Goal: Task Accomplishment & Management: Use online tool/utility

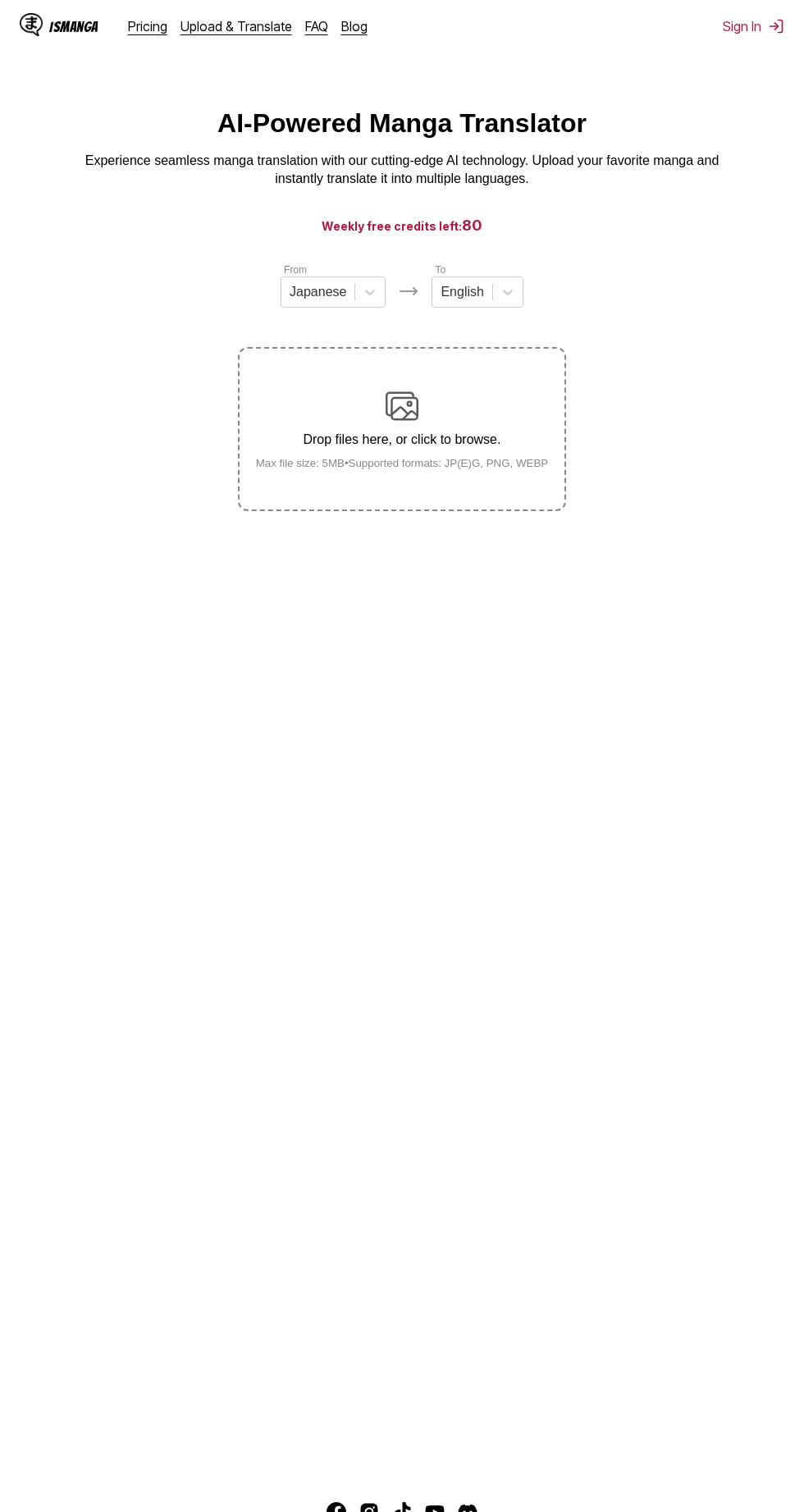
click at [349, 412] on div "Drop files here, or click to browse. Max file size: 5MB • Supported formats: JP…" at bounding box center [402, 429] width 319 height 80
click at [0, 0] on input "Drop files here, or click to browse. Max file size: 5MB • Supported formats: JP…" at bounding box center [0, 0] width 0 height 0
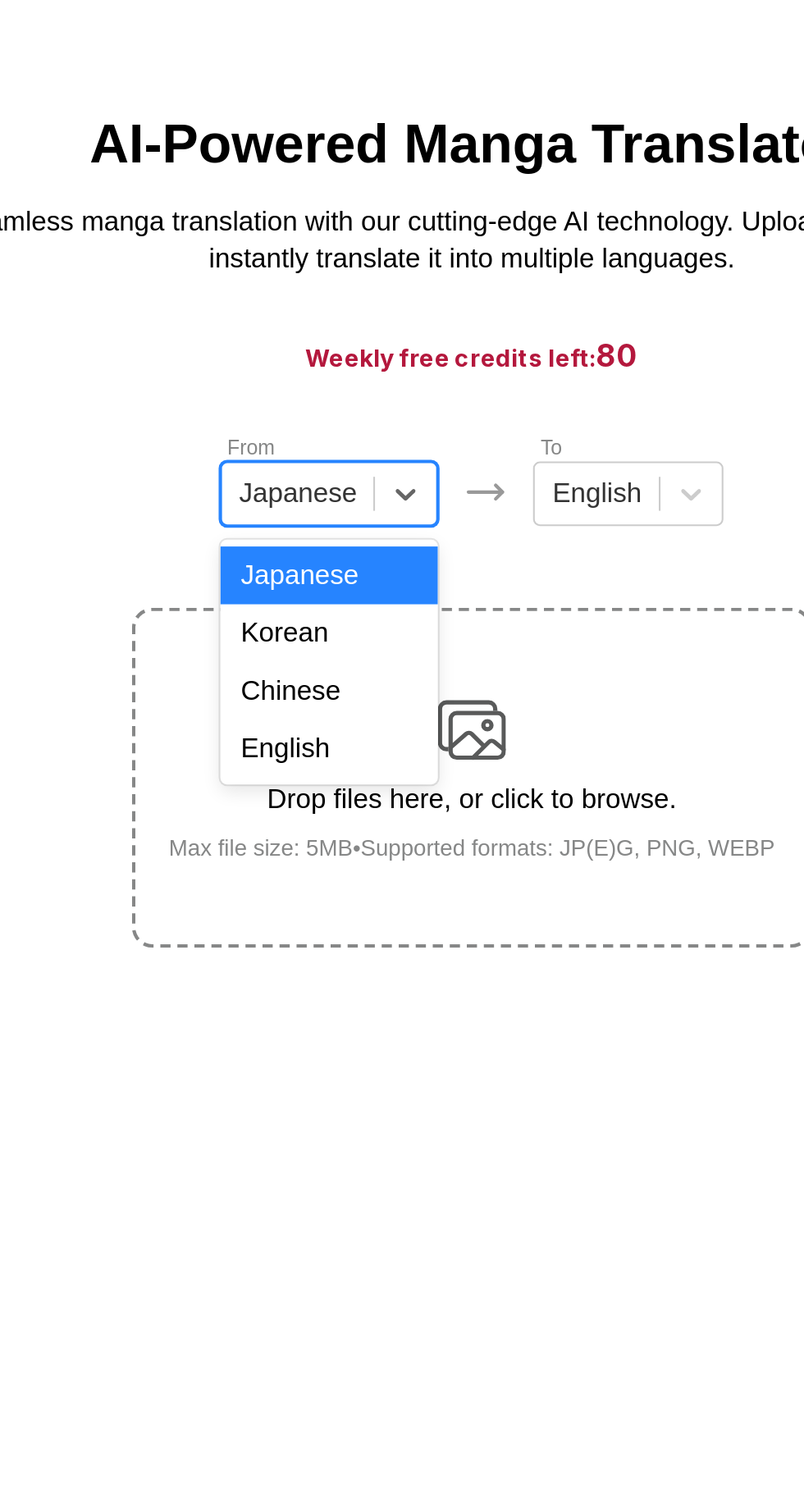
click at [304, 393] on div "Chinese" at bounding box center [332, 387] width 105 height 28
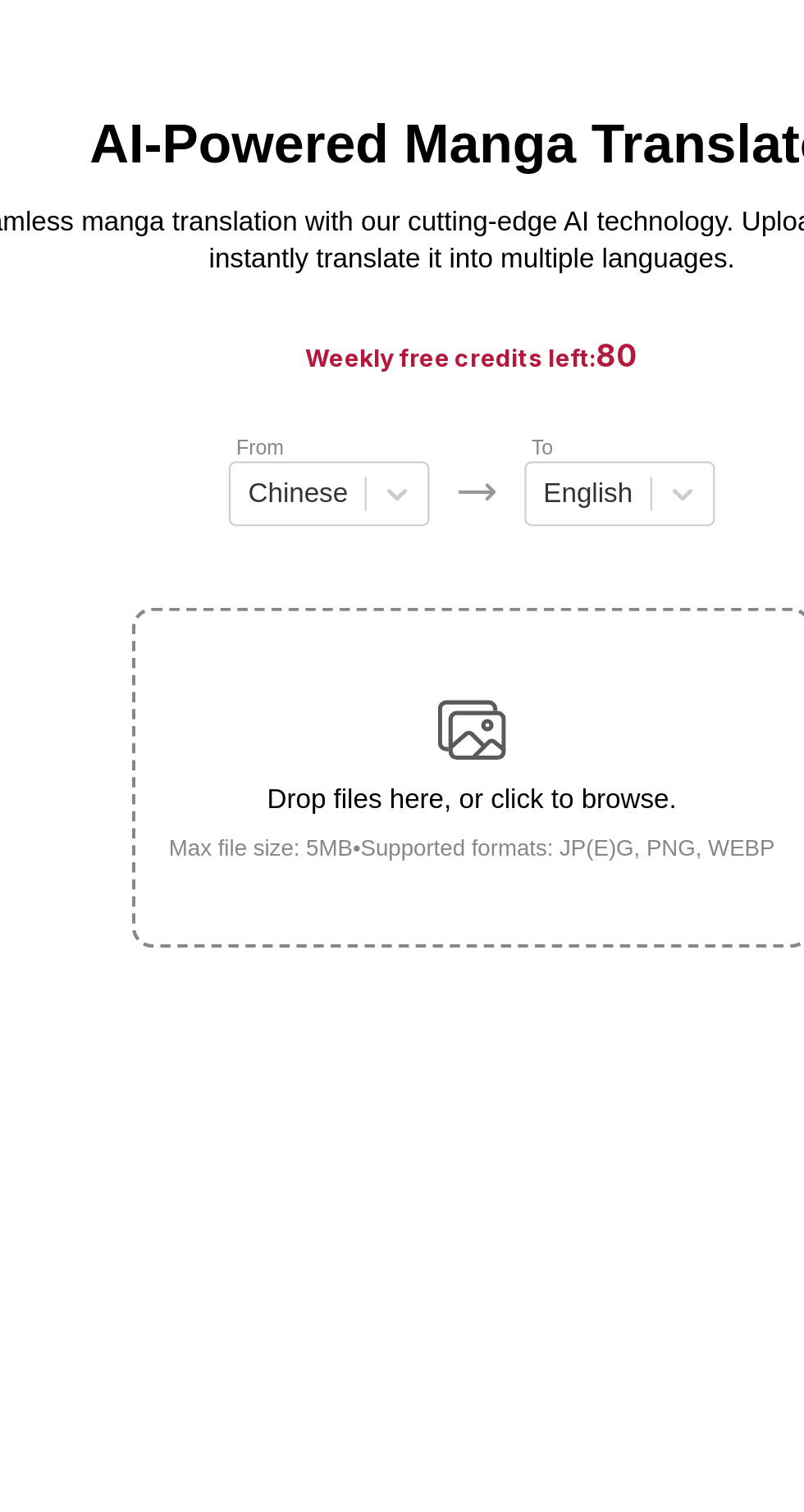
click at [320, 414] on div "Drop files here, or click to browse. Max file size: 5MB • Supported formats: JP…" at bounding box center [402, 429] width 319 height 80
click at [0, 0] on input "Drop files here, or click to browse. Max file size: 5MB • Supported formats: JP…" at bounding box center [0, 0] width 0 height 0
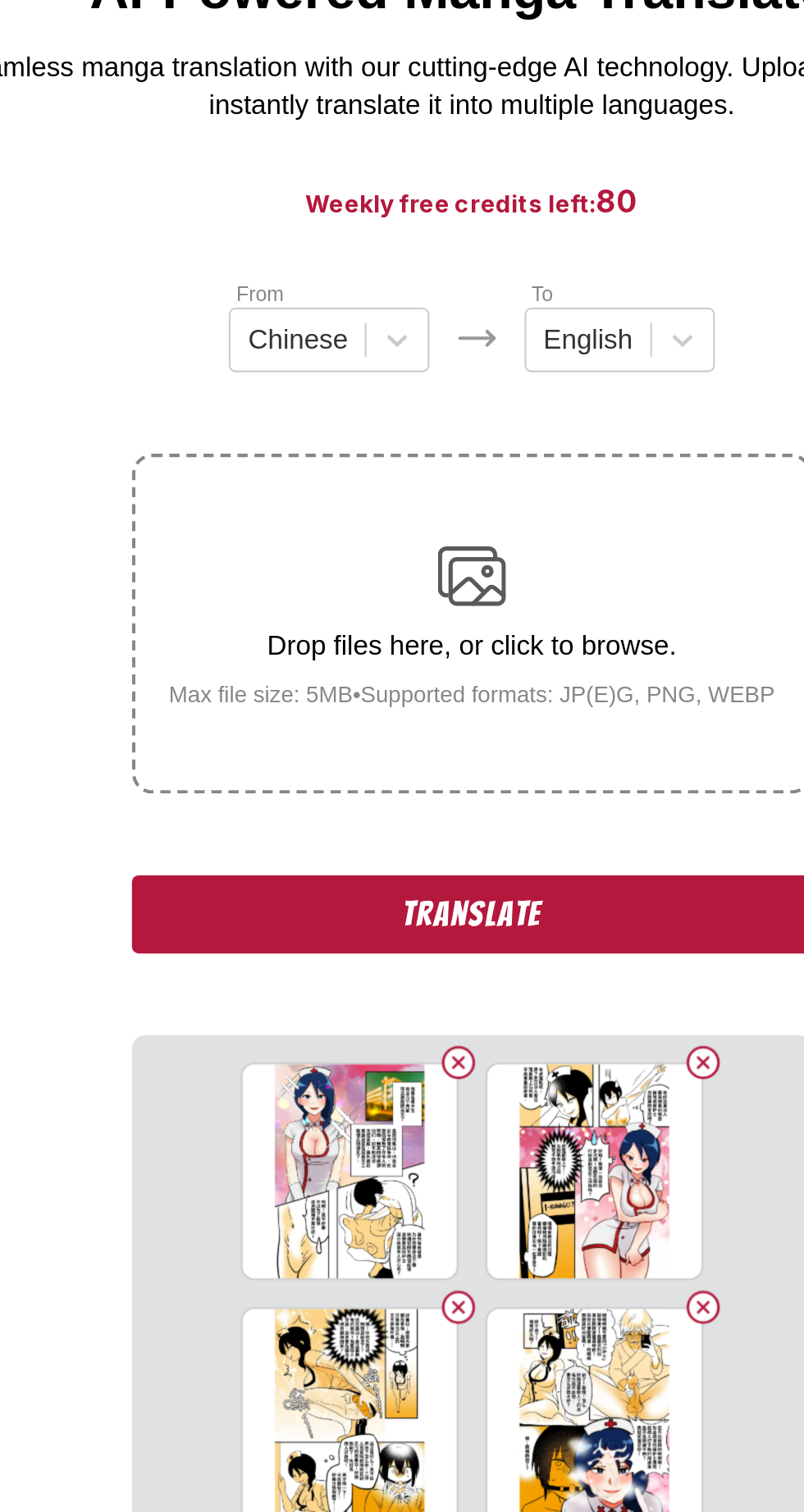
click at [509, 568] on button "Translate" at bounding box center [401, 569] width 328 height 38
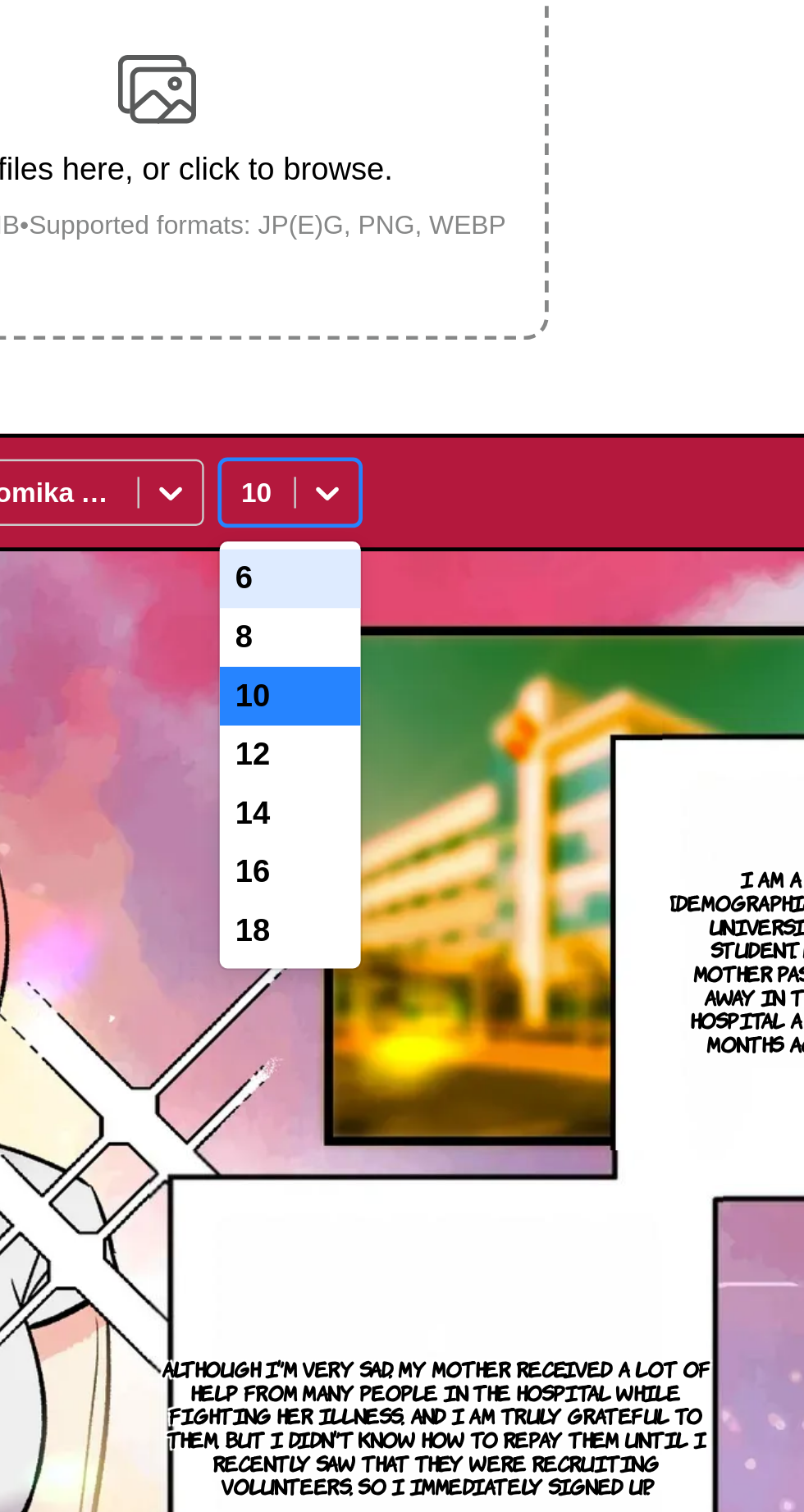
click at [466, 689] on div "12" at bounding box center [458, 685] width 59 height 25
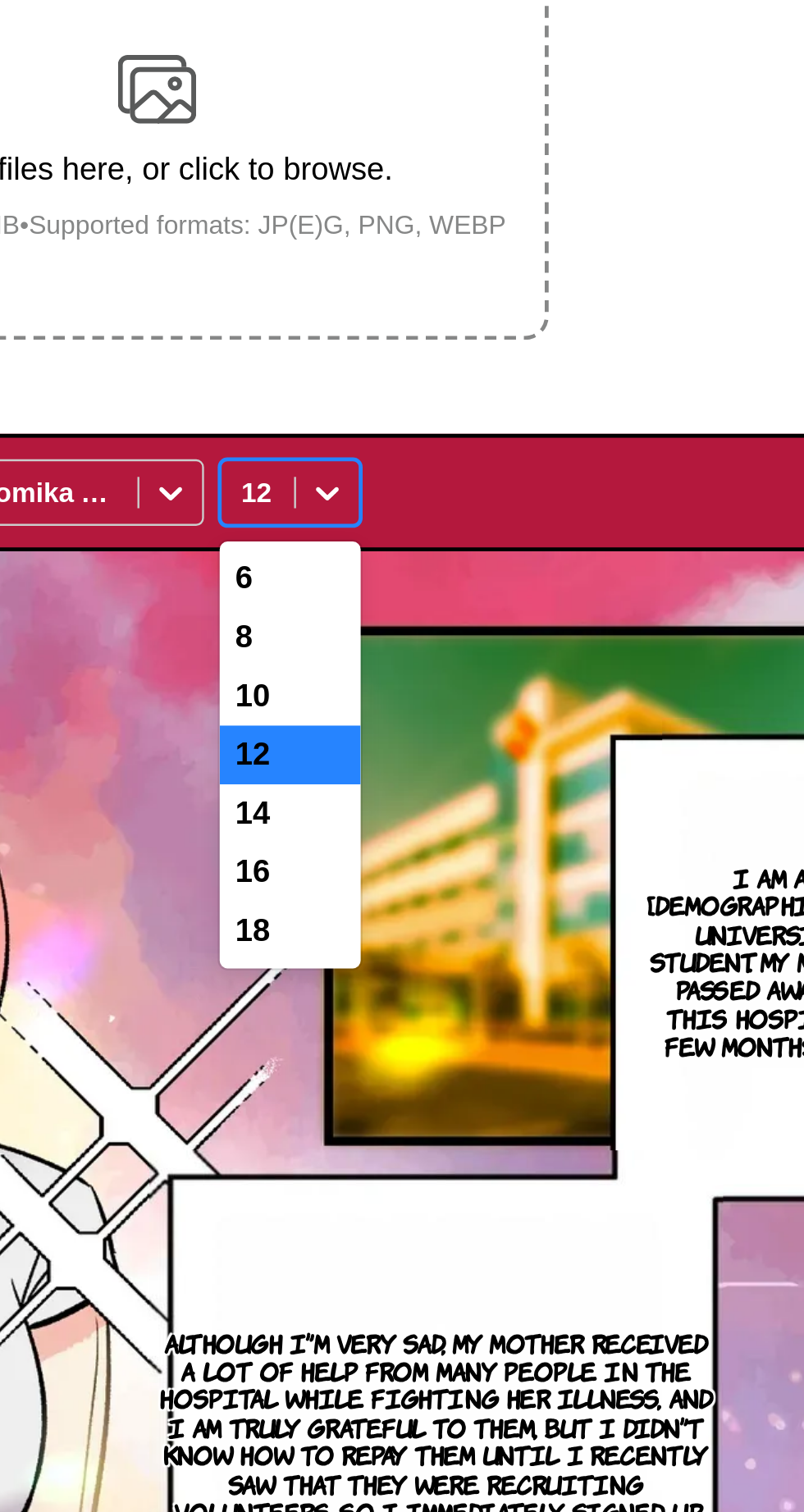
click at [467, 715] on div "14" at bounding box center [458, 710] width 59 height 25
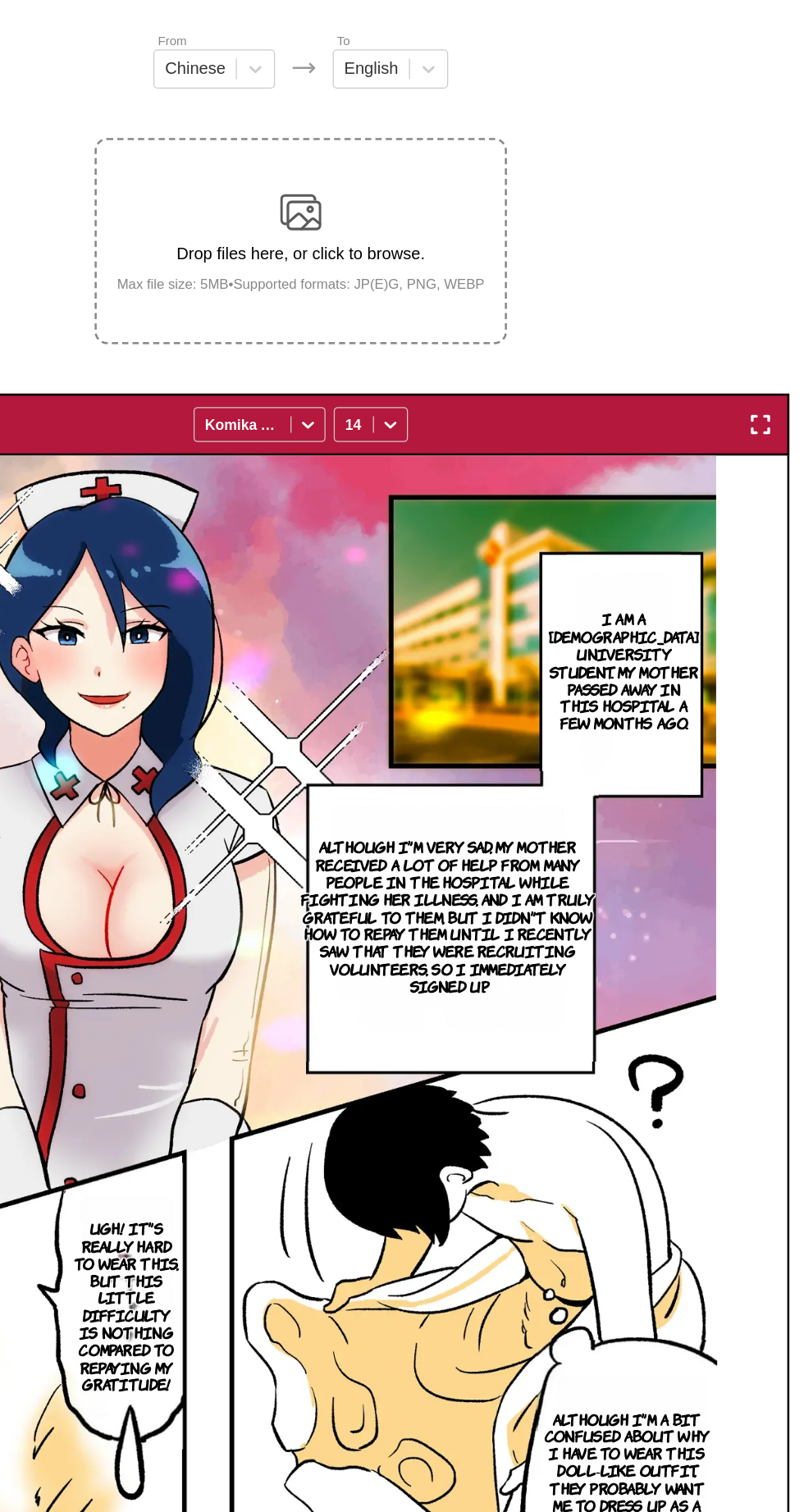
click at [764, 585] on img "button" at bounding box center [768, 575] width 19 height 19
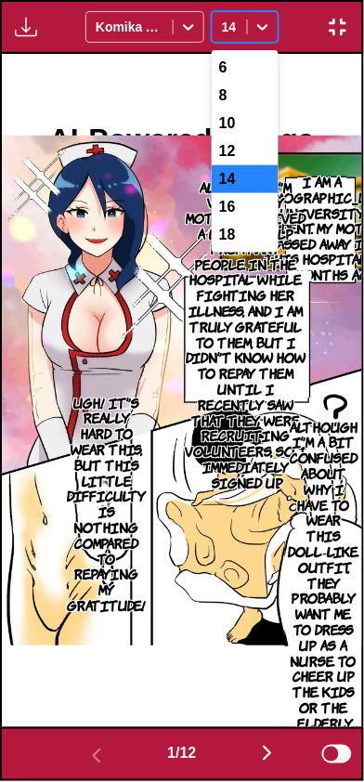
click at [251, 212] on div "16" at bounding box center [245, 207] width 67 height 28
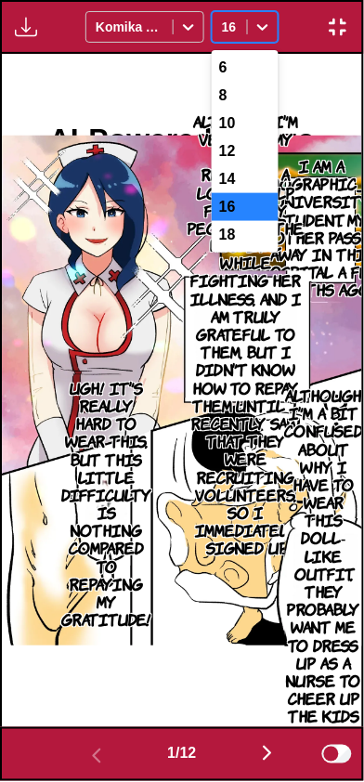
click at [250, 214] on div "16" at bounding box center [245, 207] width 67 height 28
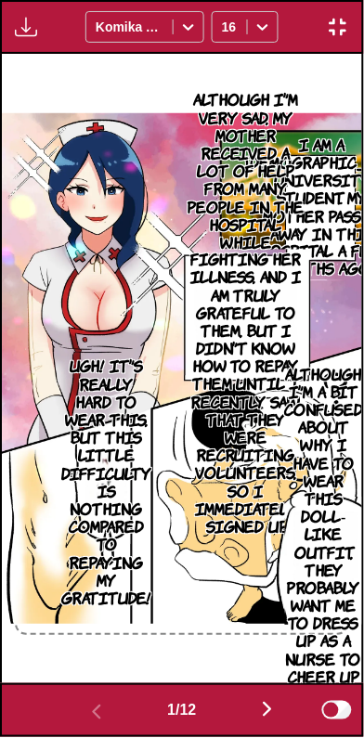
click at [328, 35] on img "button" at bounding box center [338, 27] width 22 height 22
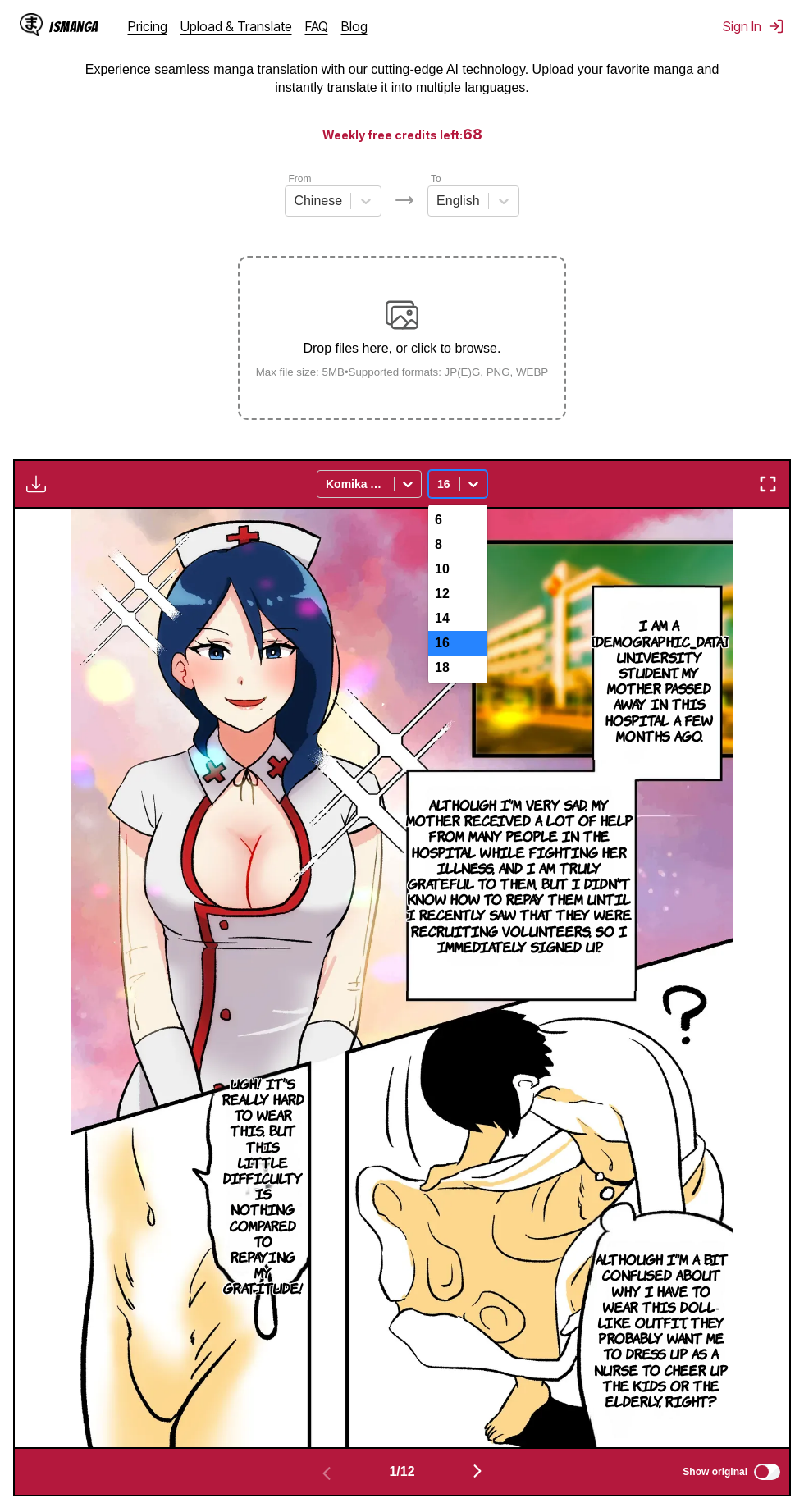
scroll to position [91, 0]
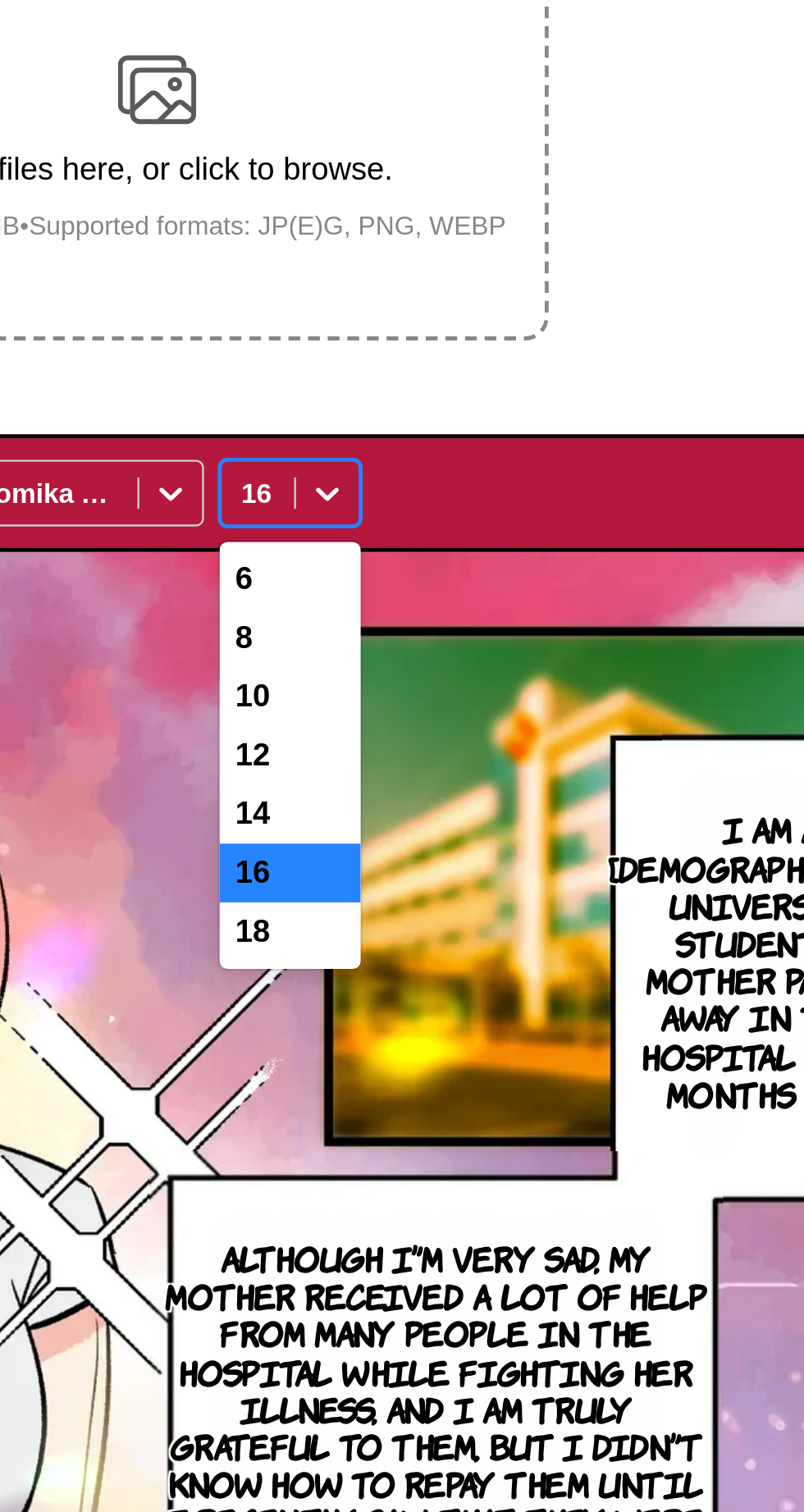
click at [467, 620] on div "14" at bounding box center [458, 619] width 59 height 25
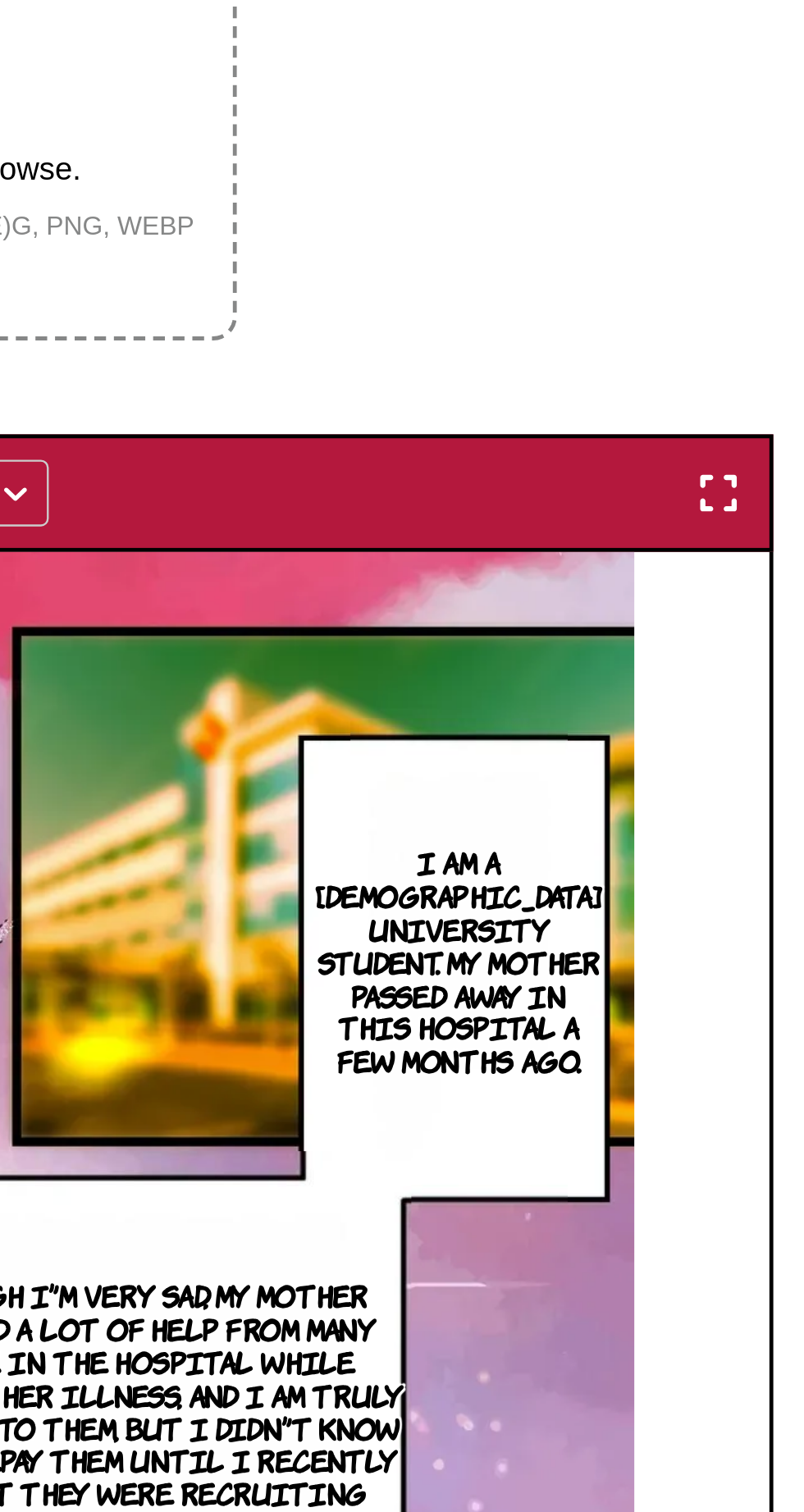
click at [764, 477] on img "button" at bounding box center [768, 484] width 19 height 19
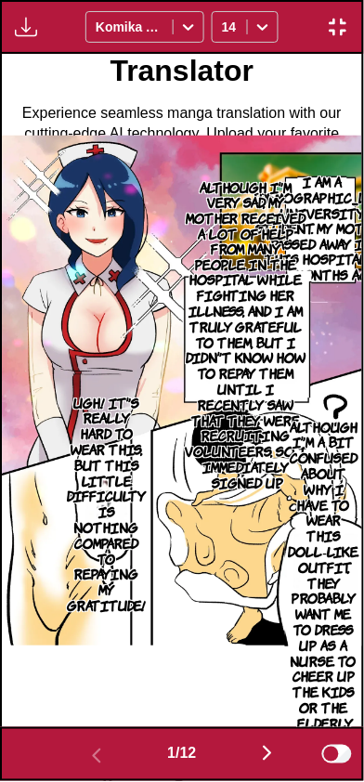
click at [338, 51] on div "Available for premium users only Komika Axis 14" at bounding box center [182, 27] width 364 height 54
click at [329, 35] on img "button" at bounding box center [338, 27] width 22 height 22
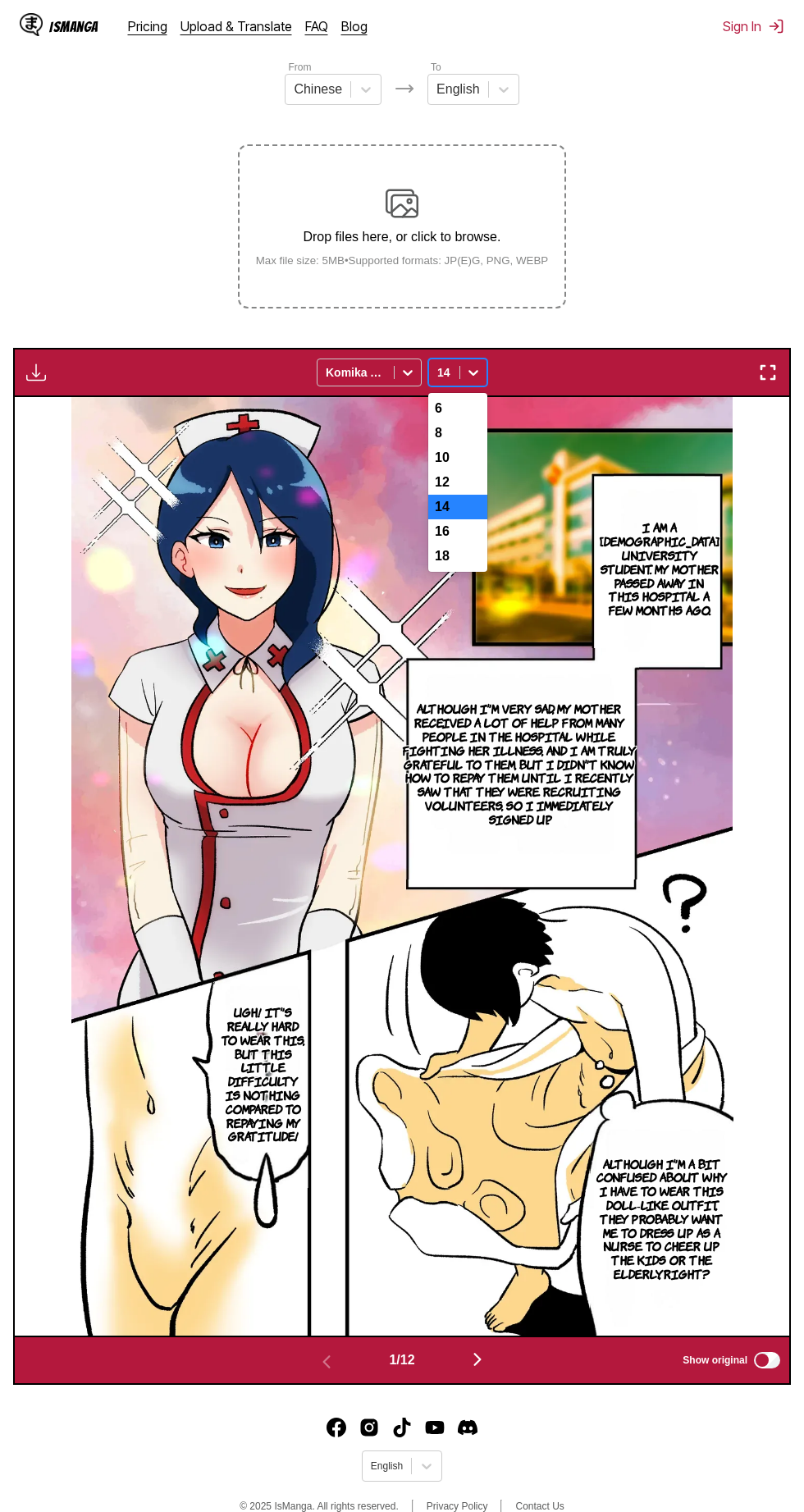
scroll to position [202, 0]
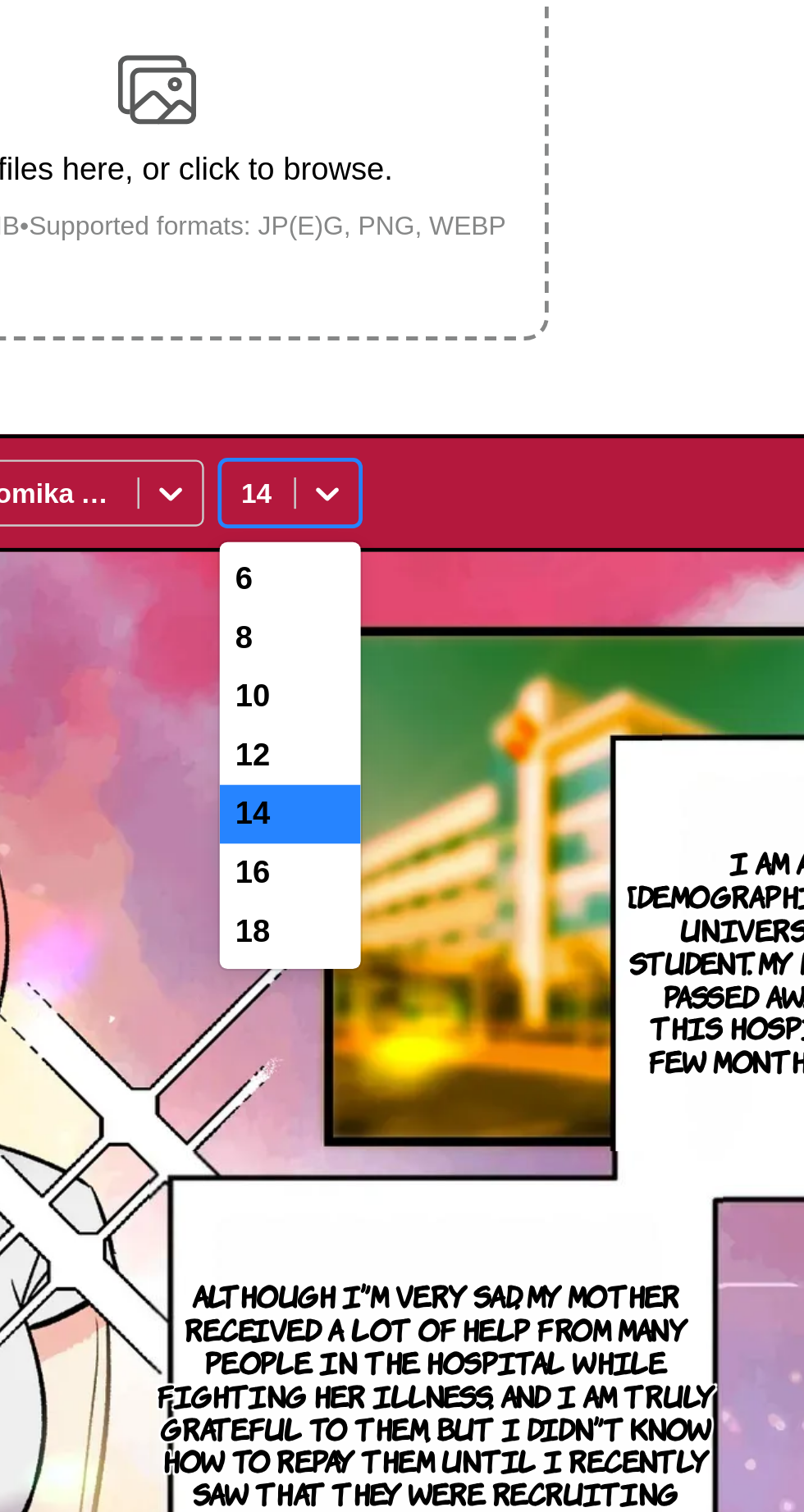
click at [469, 490] on div "12" at bounding box center [458, 482] width 59 height 25
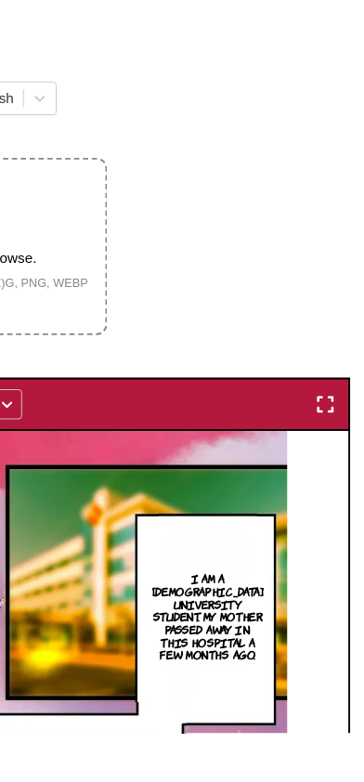
scroll to position [0, 0]
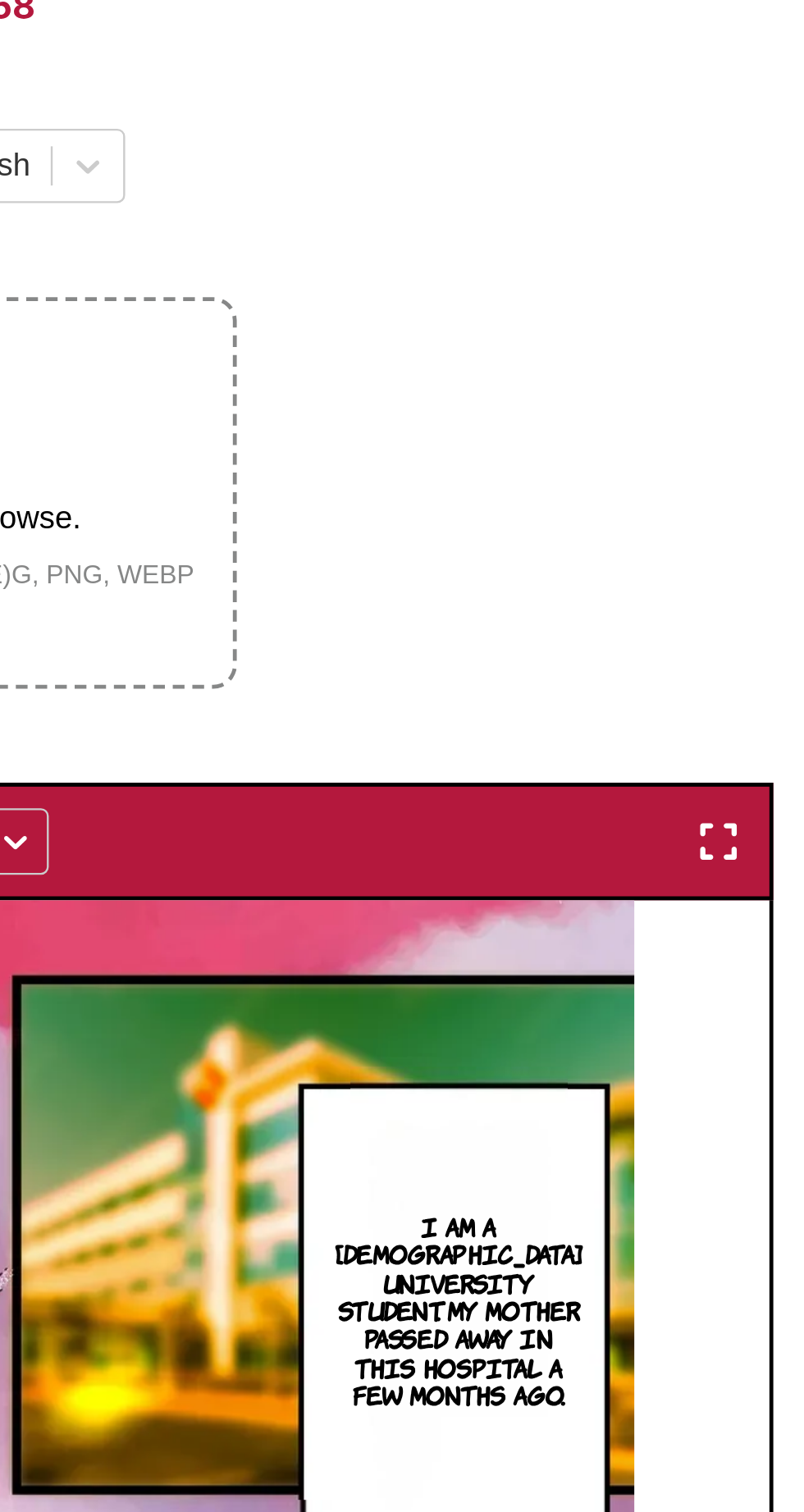
click at [762, 575] on img "button" at bounding box center [768, 575] width 19 height 19
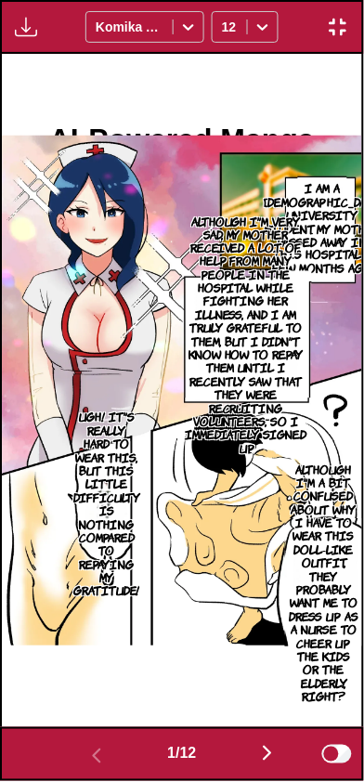
click at [268, 759] on img "button" at bounding box center [267, 754] width 22 height 22
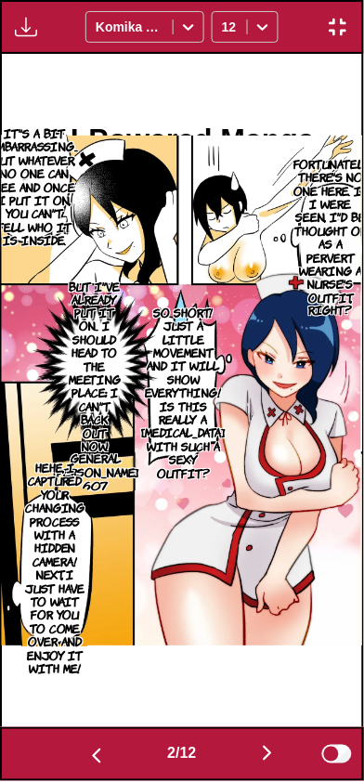
click at [271, 742] on button "button" at bounding box center [267, 755] width 111 height 27
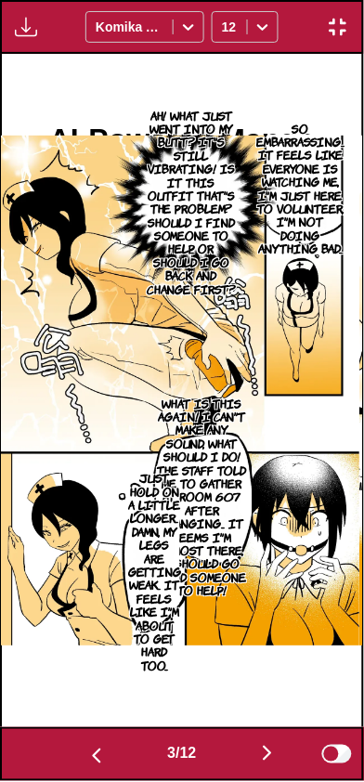
click at [255, 753] on button "button" at bounding box center [267, 755] width 111 height 27
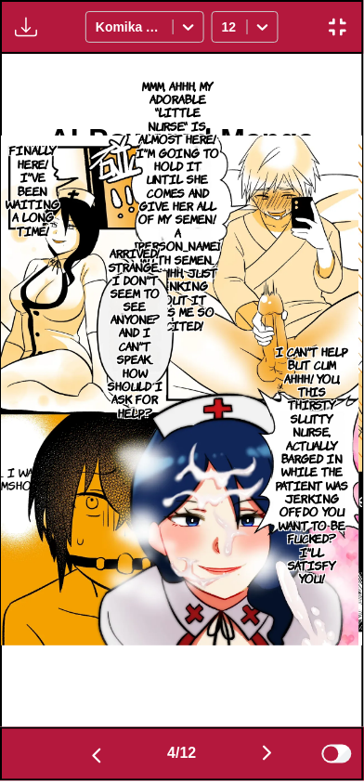
click at [252, 755] on button "button" at bounding box center [267, 755] width 111 height 27
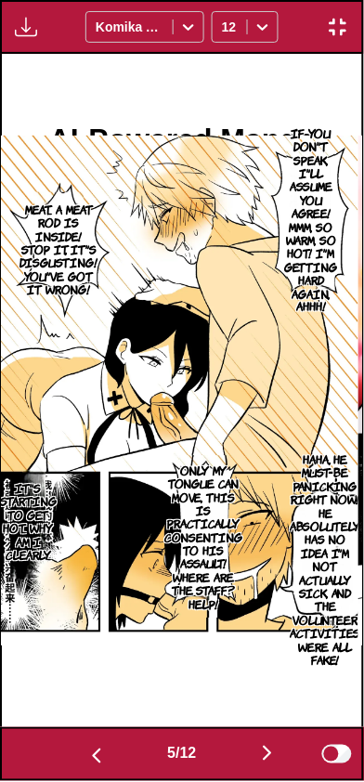
click at [252, 761] on button "button" at bounding box center [267, 755] width 111 height 27
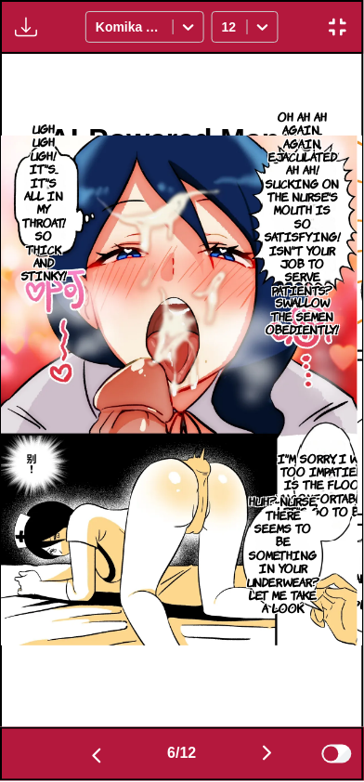
click at [252, 756] on button "button" at bounding box center [267, 755] width 111 height 27
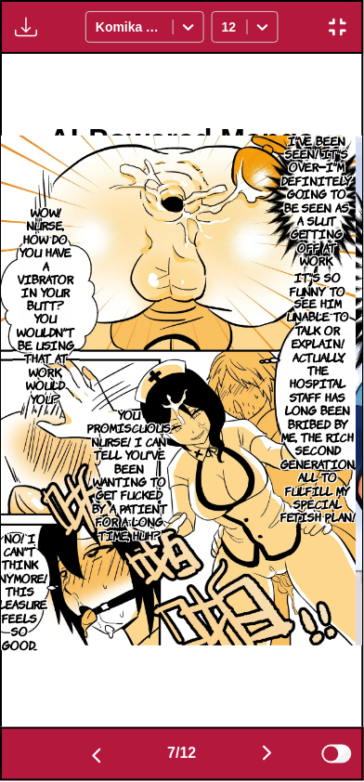
click at [259, 756] on button "button" at bounding box center [267, 755] width 111 height 27
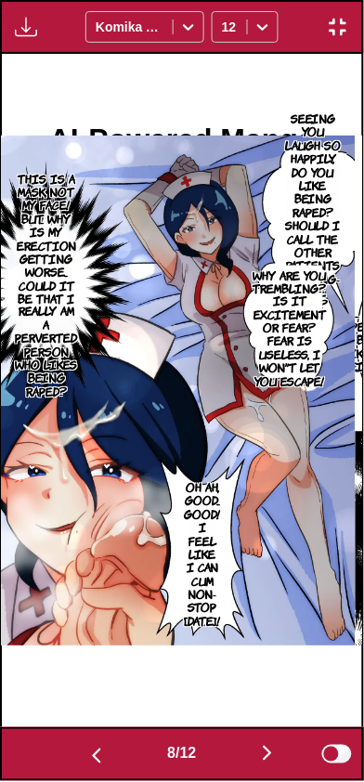
click at [252, 762] on button "button" at bounding box center [267, 755] width 111 height 27
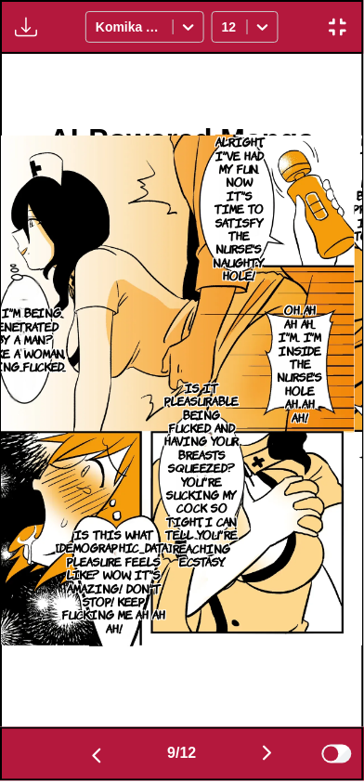
click at [261, 757] on img "button" at bounding box center [267, 754] width 22 height 22
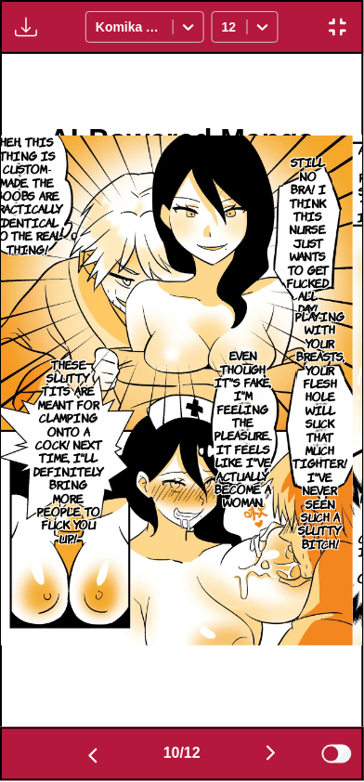
click at [278, 750] on img "button" at bounding box center [271, 754] width 22 height 22
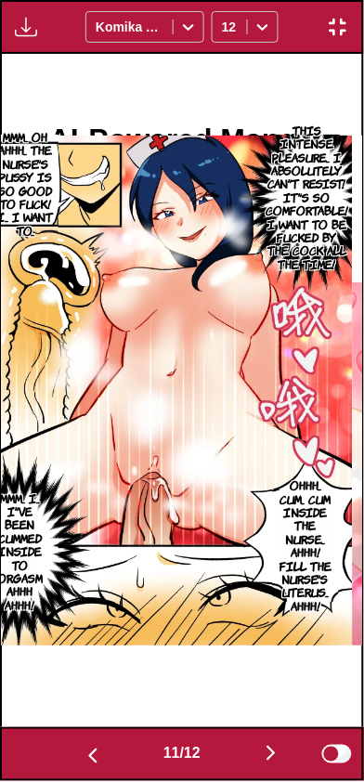
click at [249, 758] on button "button" at bounding box center [270, 755] width 111 height 27
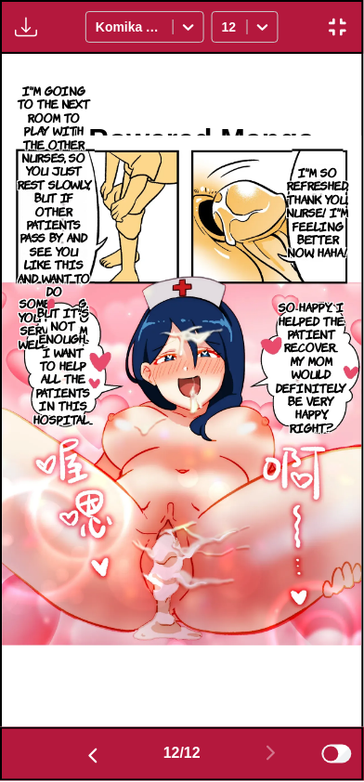
click at [90, 748] on img "button" at bounding box center [93, 756] width 22 height 22
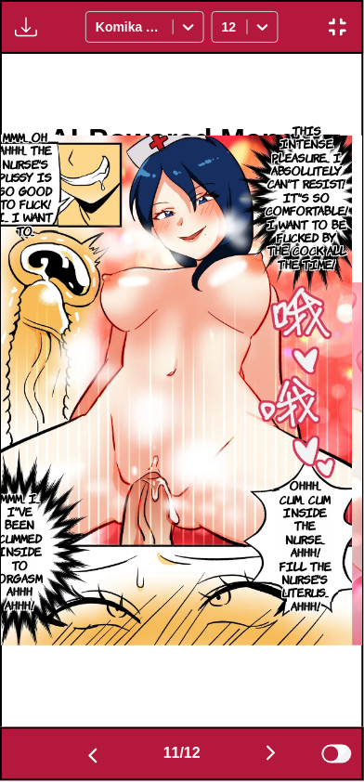
click at [91, 748] on img "button" at bounding box center [93, 756] width 22 height 22
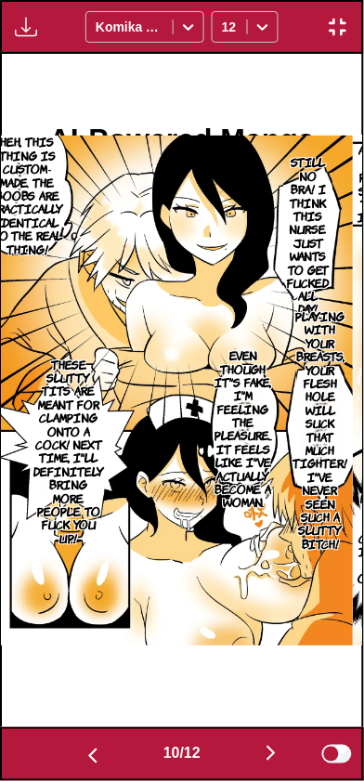
click at [97, 743] on button "button" at bounding box center [92, 755] width 111 height 27
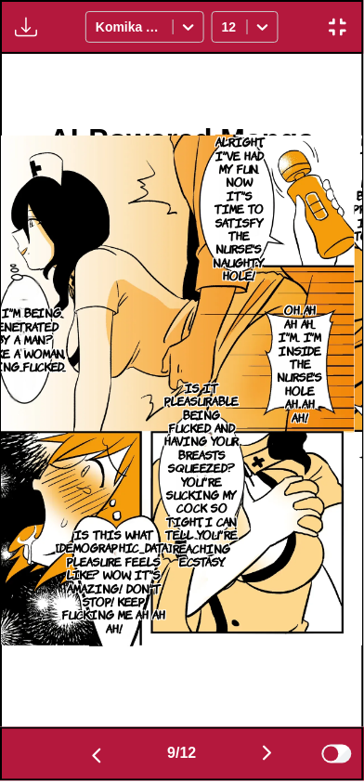
click at [91, 752] on img "button" at bounding box center [96, 756] width 22 height 22
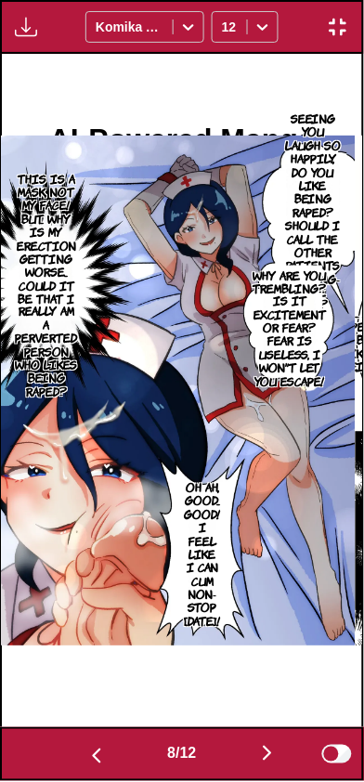
click at [93, 748] on img "button" at bounding box center [96, 756] width 22 height 22
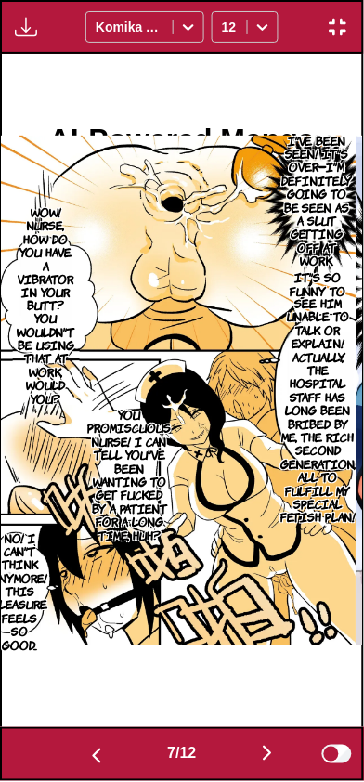
click at [100, 742] on button "button" at bounding box center [96, 755] width 111 height 27
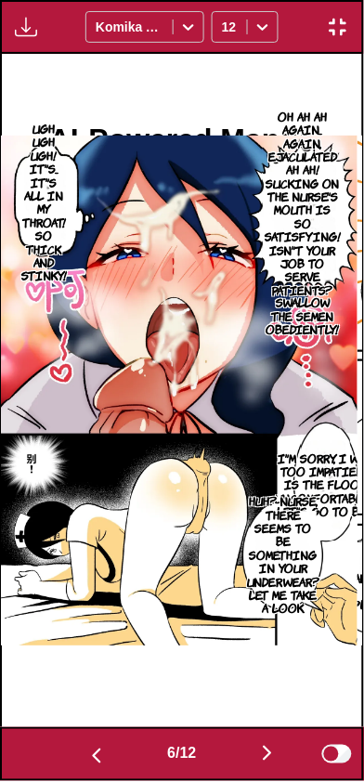
click at [98, 745] on img "button" at bounding box center [96, 756] width 22 height 22
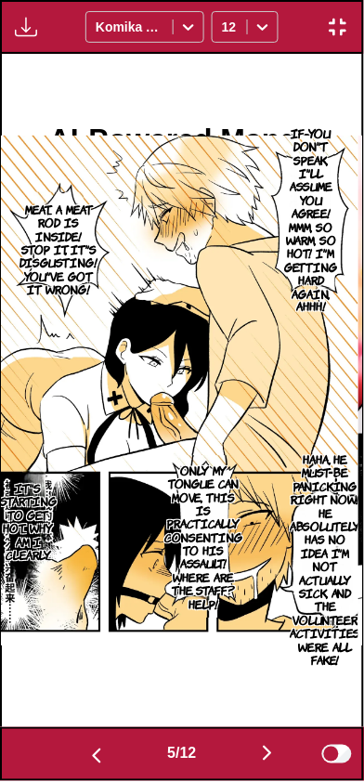
click at [97, 744] on button "button" at bounding box center [96, 755] width 111 height 27
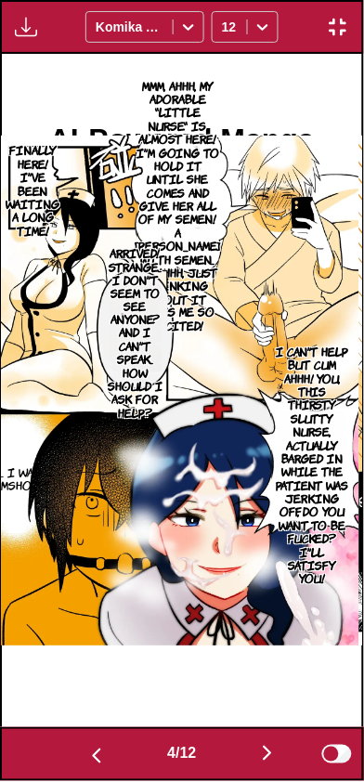
click at [95, 745] on img "button" at bounding box center [96, 756] width 22 height 22
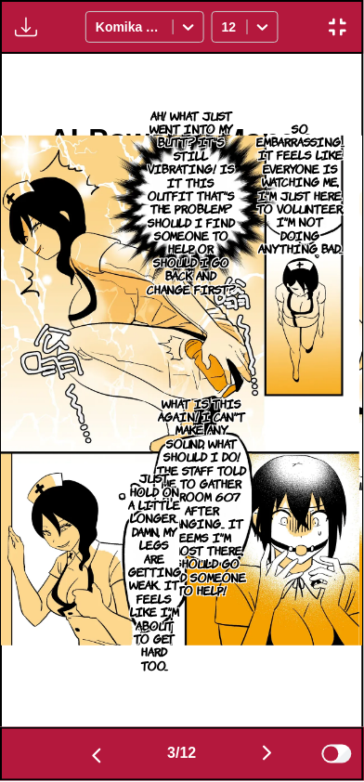
click at [85, 745] on img "button" at bounding box center [96, 756] width 22 height 22
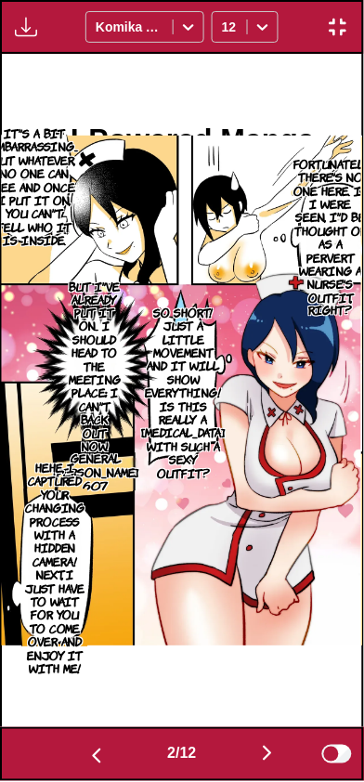
click at [86, 746] on img "button" at bounding box center [96, 756] width 22 height 22
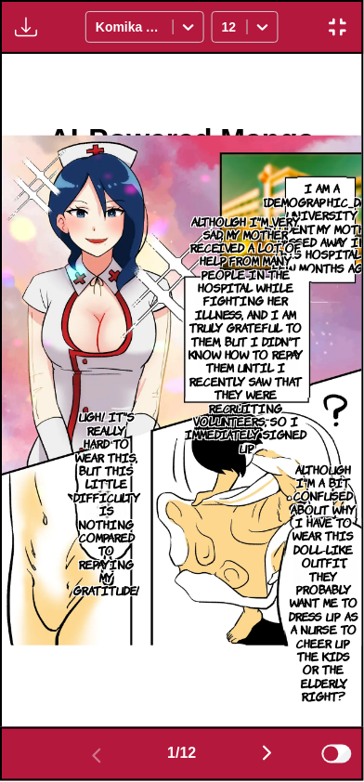
click at [265, 751] on img "button" at bounding box center [267, 754] width 22 height 22
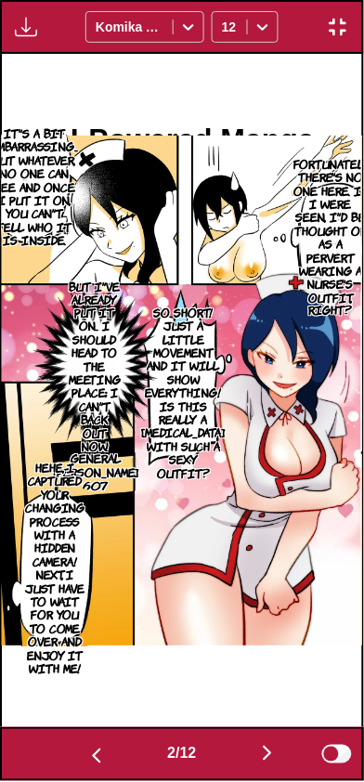
click at [265, 756] on img "button" at bounding box center [267, 754] width 22 height 22
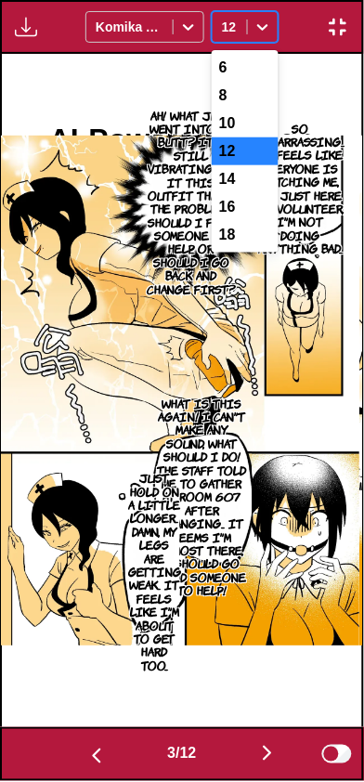
click at [265, 173] on div "14" at bounding box center [245, 179] width 67 height 28
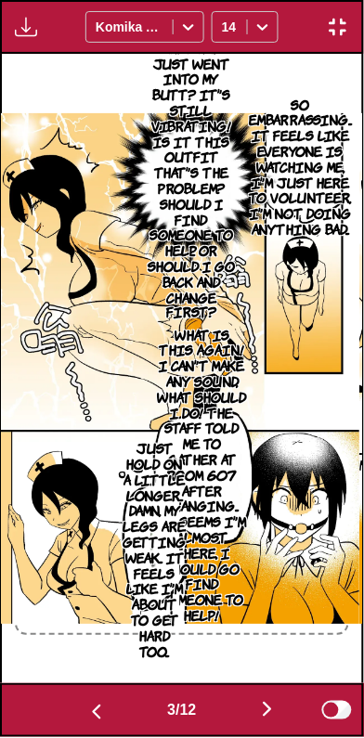
click at [343, 32] on img "button" at bounding box center [338, 27] width 22 height 22
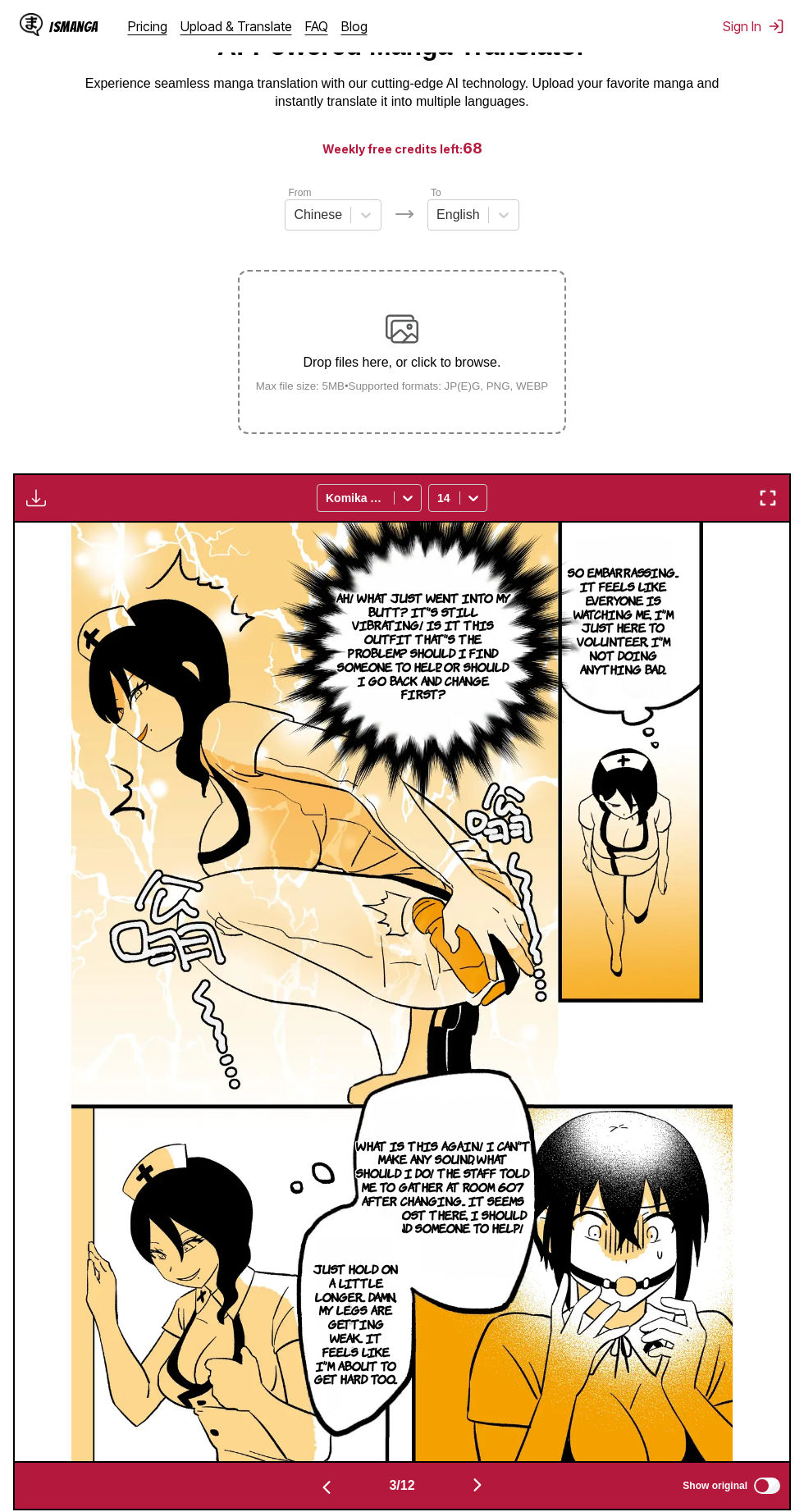
scroll to position [0, 0]
